Goal: Task Accomplishment & Management: Complete application form

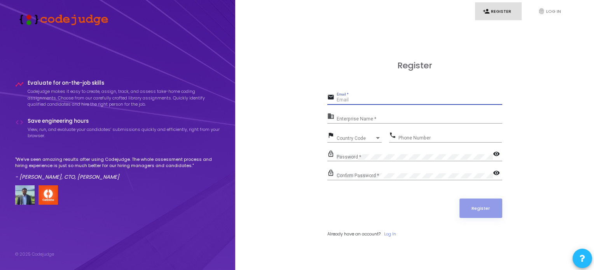
click at [378, 99] on input "Email *" at bounding box center [420, 100] width 166 height 5
type input "[EMAIL_ADDRESS][DOMAIN_NAME]"
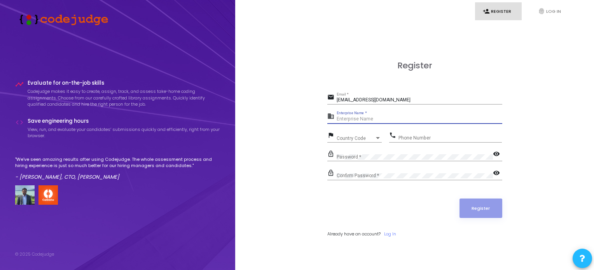
click at [350, 117] on input "Enterprise Name *" at bounding box center [420, 119] width 166 height 5
type input "Payoneer"
click at [350, 137] on span "Country Code" at bounding box center [351, 138] width 28 height 5
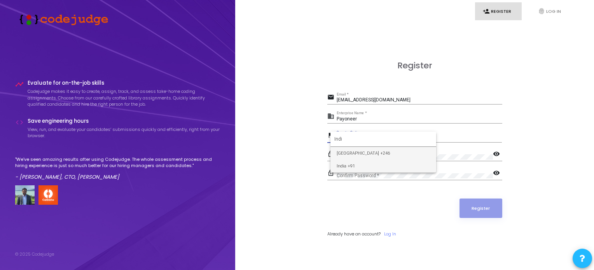
type input "Indi"
click at [361, 168] on span "India +91" at bounding box center [383, 166] width 93 height 13
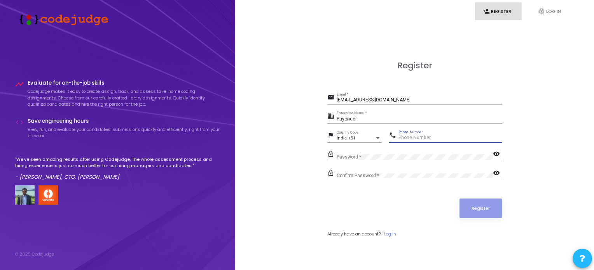
click at [423, 140] on input "Phone Number" at bounding box center [450, 137] width 103 height 5
type input "7739695635"
click at [496, 154] on mat-icon "visibility" at bounding box center [497, 154] width 9 height 9
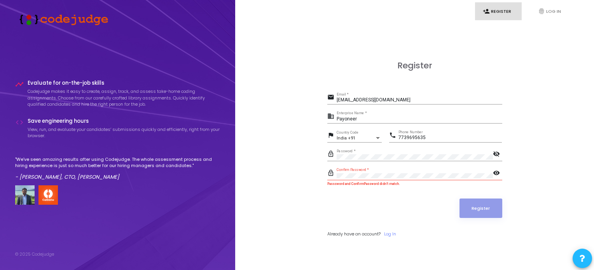
click at [498, 171] on mat-icon "visibility" at bounding box center [497, 173] width 9 height 9
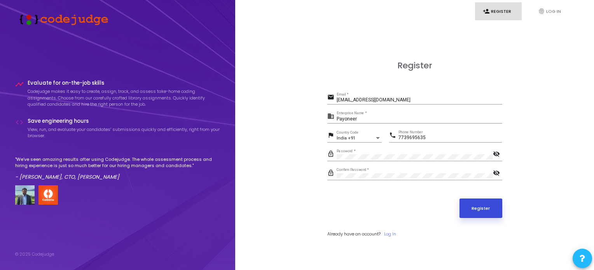
click at [477, 210] on button "Register" at bounding box center [481, 208] width 43 height 19
click at [396, 235] on link "Log In" at bounding box center [390, 234] width 12 height 7
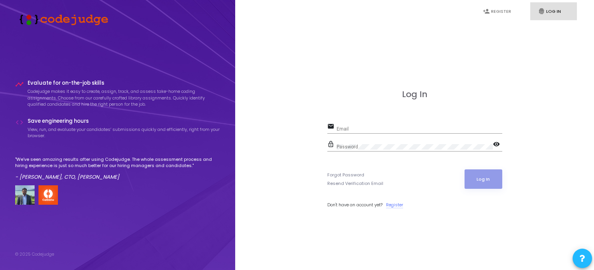
click at [395, 207] on link "Register" at bounding box center [394, 205] width 17 height 7
